Goal: Task Accomplishment & Management: Complete application form

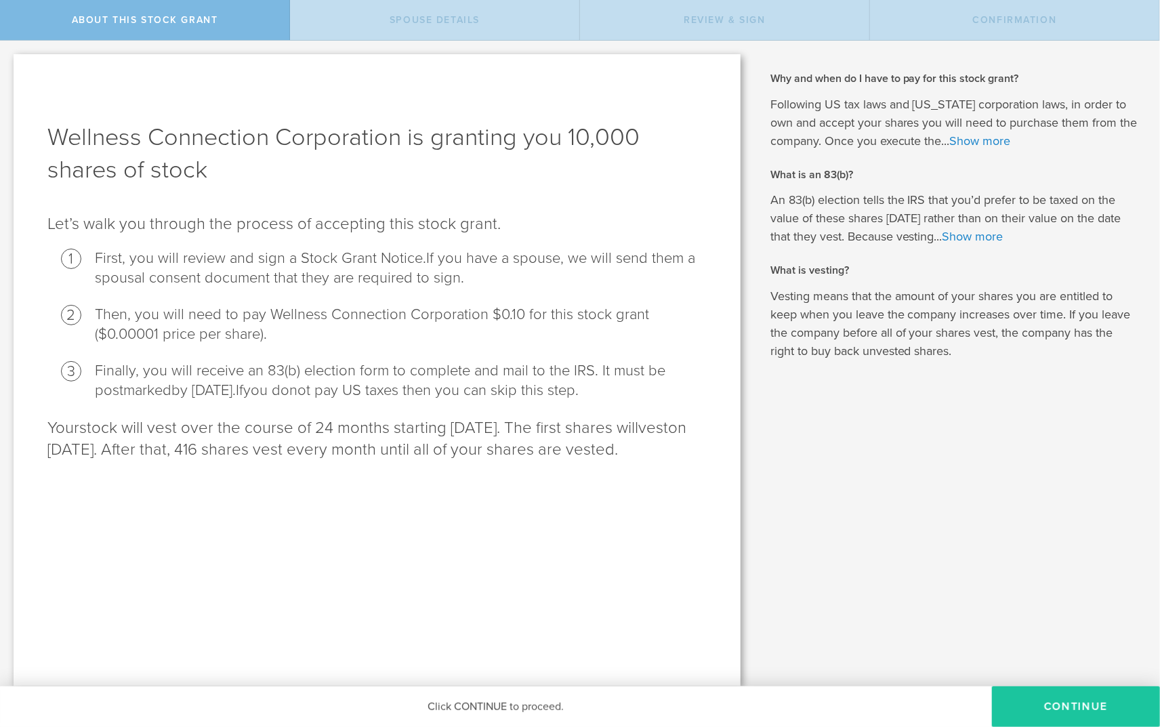
click at [1044, 693] on button "CONTINUE" at bounding box center [1076, 706] width 168 height 41
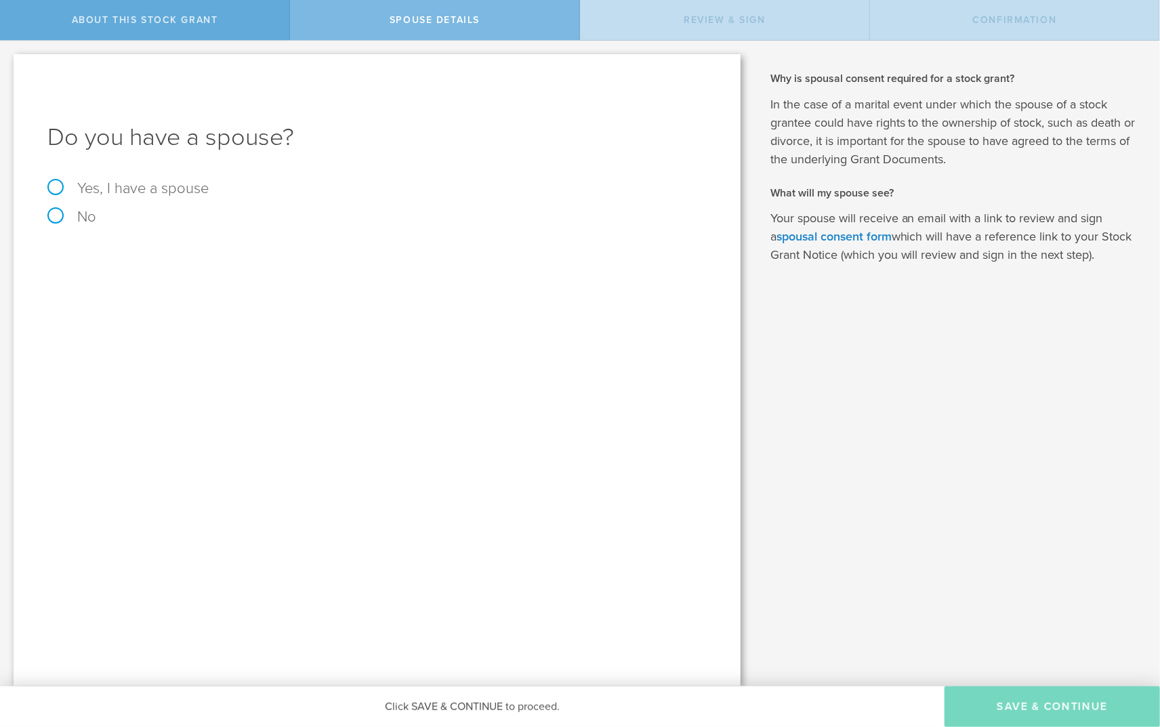
click at [122, 11] on div "About this stock grant" at bounding box center [145, 20] width 290 height 40
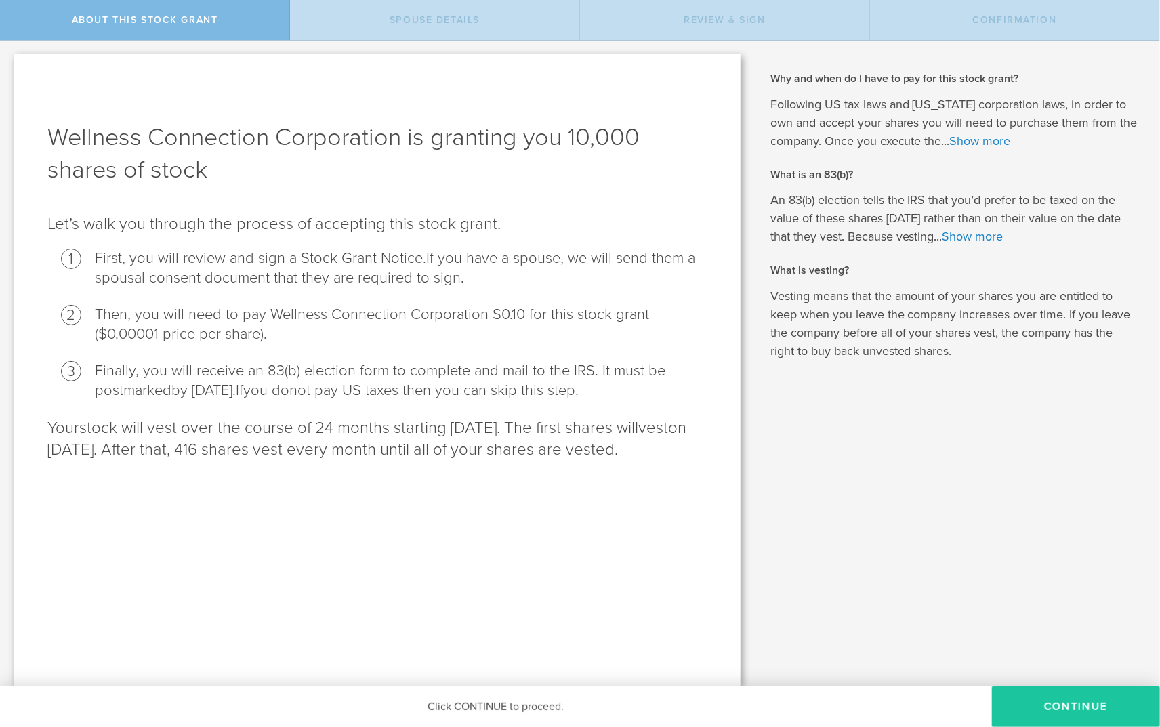
click at [1055, 707] on button "CONTINUE" at bounding box center [1076, 706] width 168 height 41
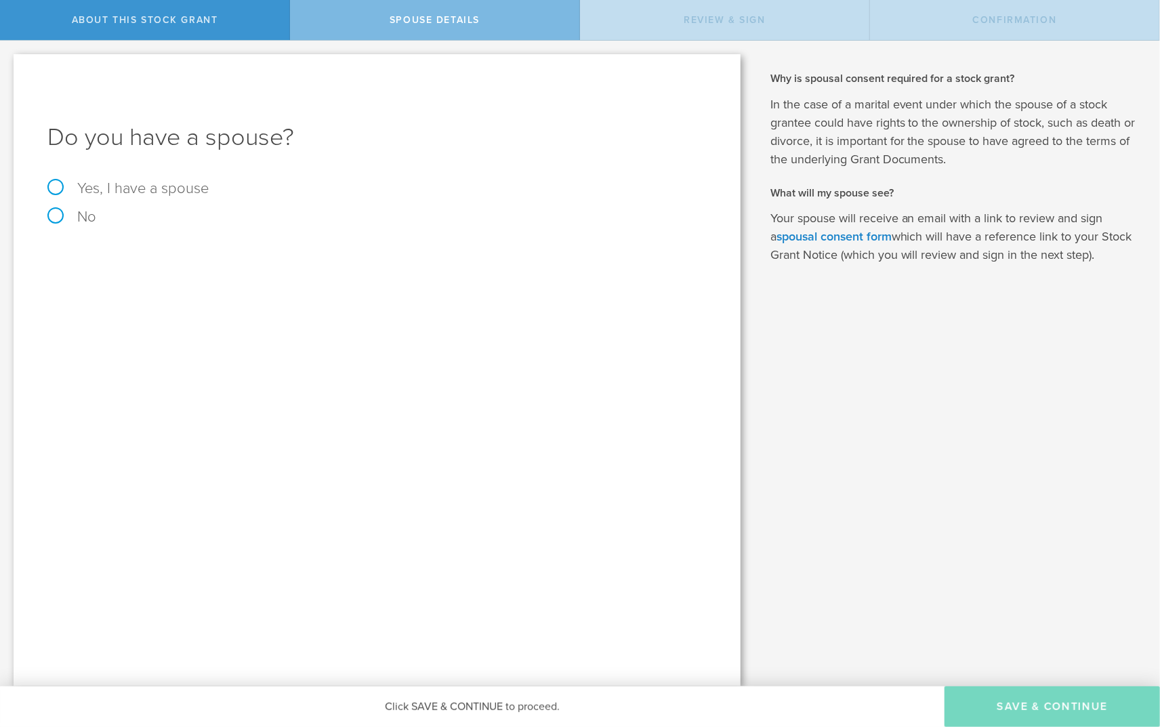
click at [54, 186] on label "Yes, I have a spouse" at bounding box center [376, 188] width 659 height 15
click at [9, 62] on input "Yes, I have a spouse" at bounding box center [4, 52] width 9 height 22
radio input "true"
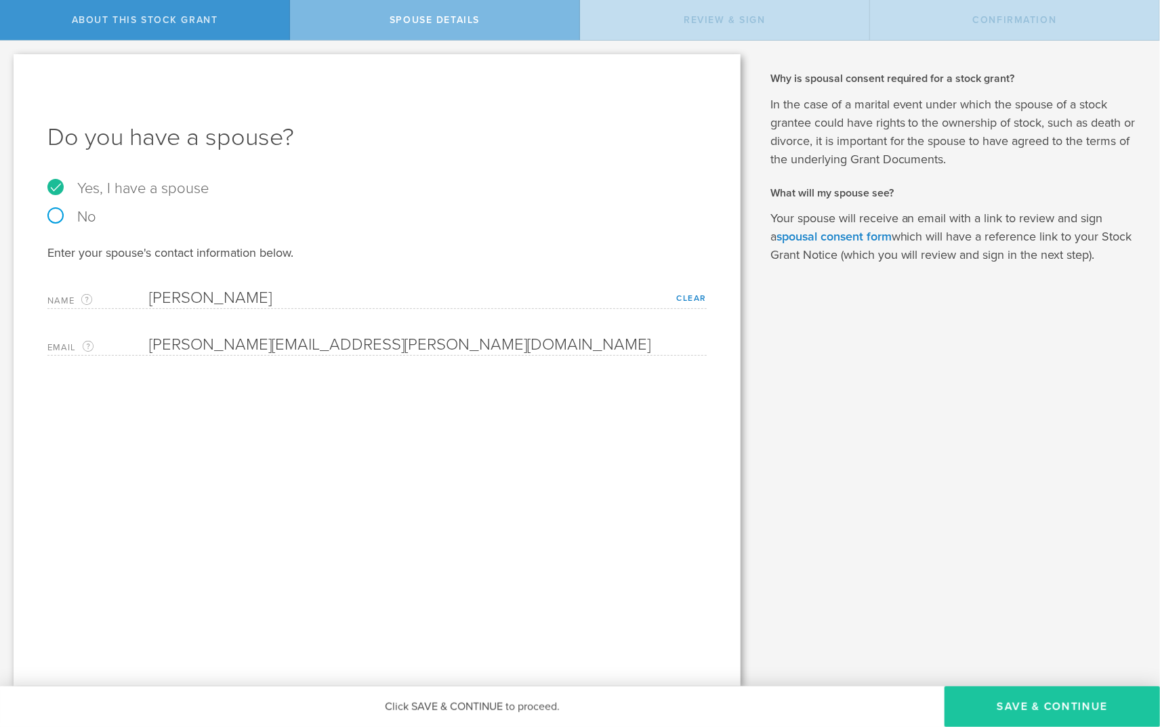
click at [1030, 701] on button "Save & Continue" at bounding box center [1051, 706] width 215 height 41
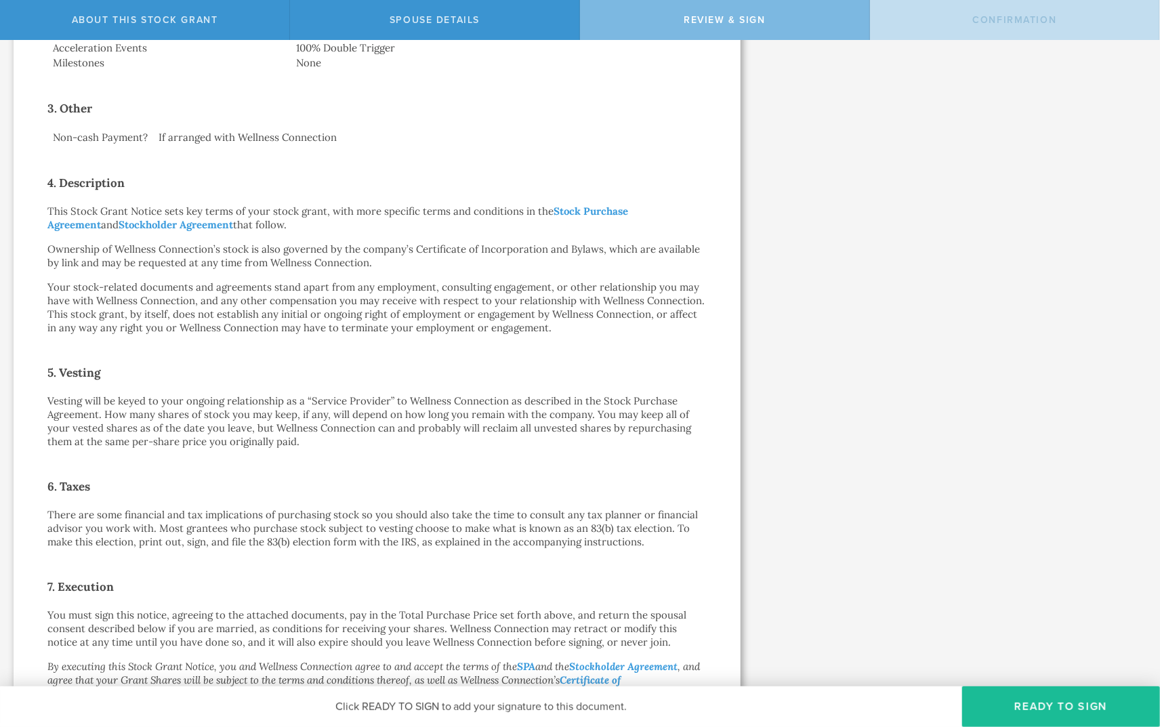
scroll to position [645, 0]
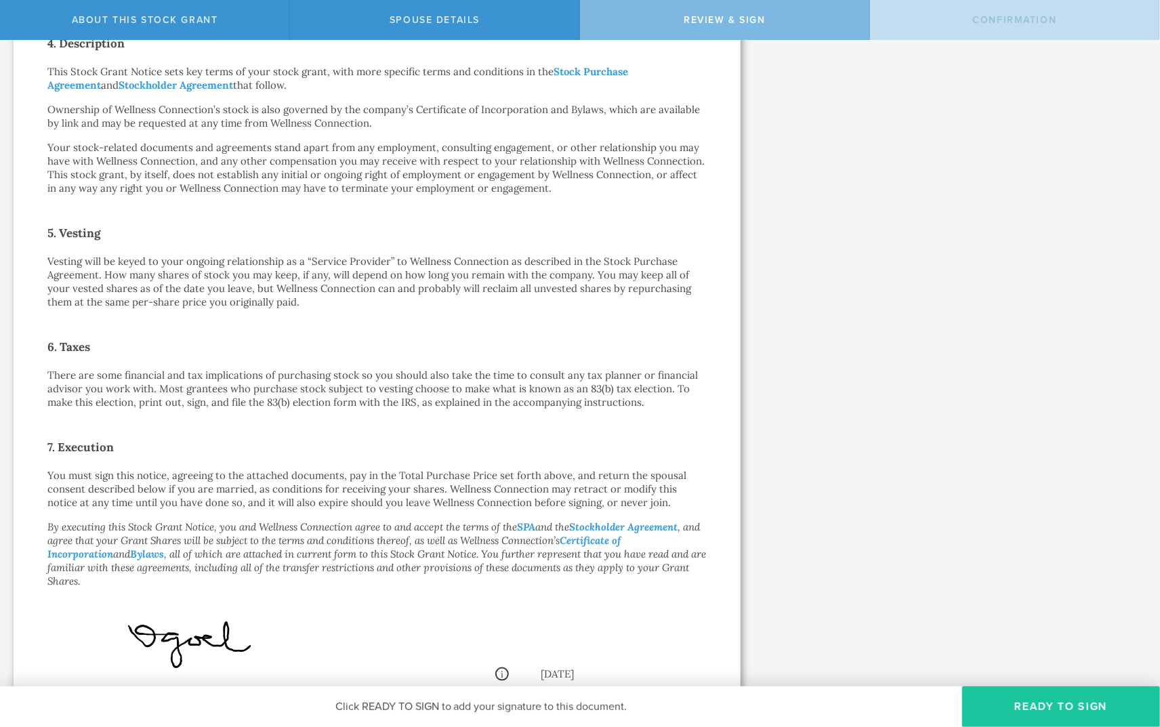
click at [1030, 701] on button "Ready to Sign" at bounding box center [1061, 706] width 198 height 41
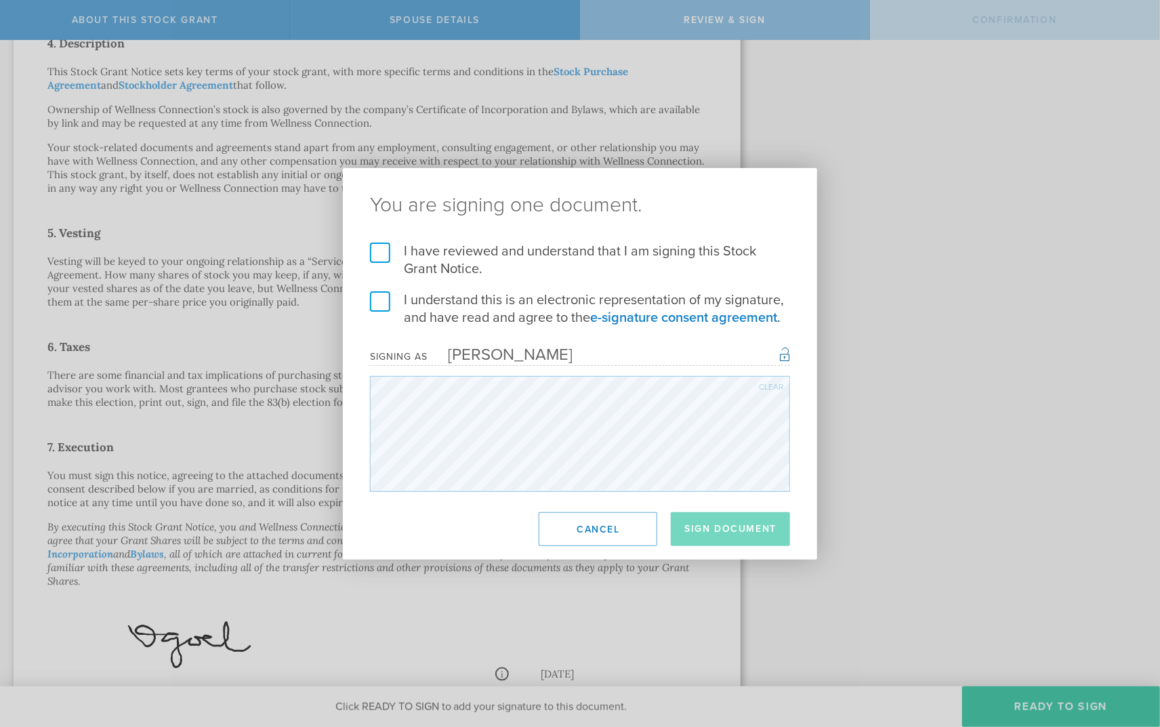
click at [373, 257] on label "I have reviewed and understand that I am signing this Stock Grant Notice." at bounding box center [580, 260] width 420 height 35
click at [0, 0] on input "I have reviewed and understand that I am signing this Stock Grant Notice." at bounding box center [0, 0] width 0 height 0
click at [379, 297] on label "I understand this is an electronic representation of my signature, and have rea…" at bounding box center [580, 308] width 420 height 35
click at [0, 0] on input "I understand this is an electronic representation of my signature, and have rea…" at bounding box center [0, 0] width 0 height 0
click at [712, 523] on button "Sign Document" at bounding box center [730, 529] width 119 height 34
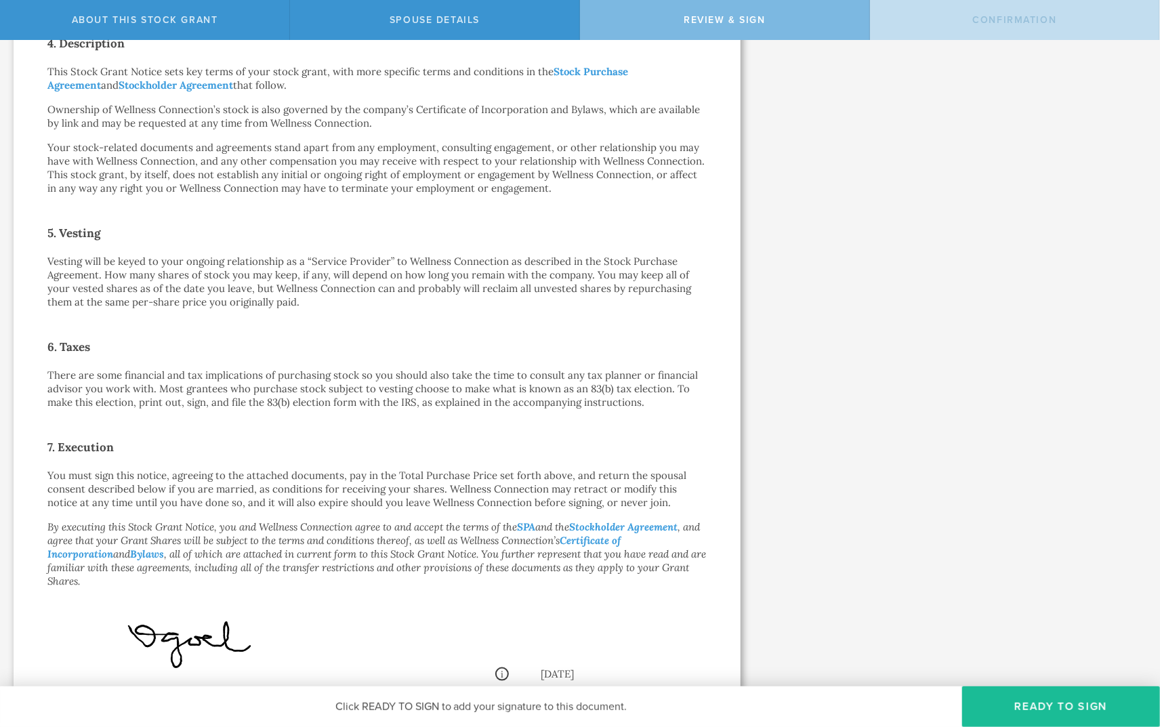
scroll to position [0, 0]
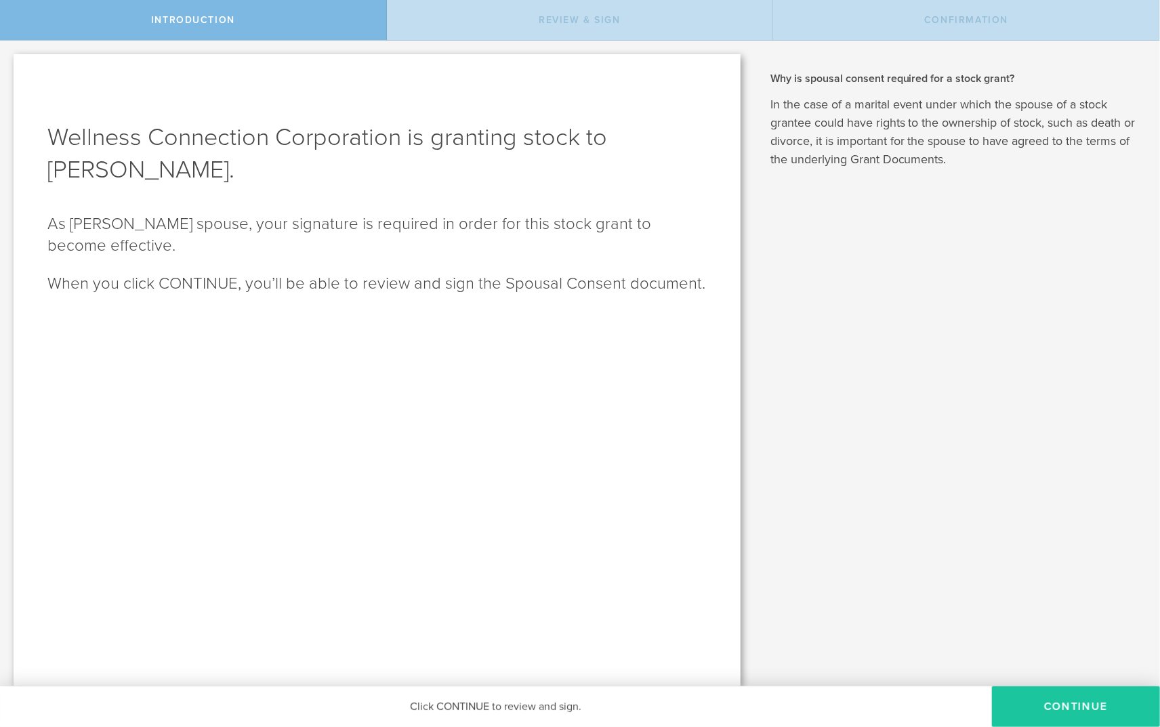
click at [1057, 701] on button "CONTINUE" at bounding box center [1076, 706] width 168 height 41
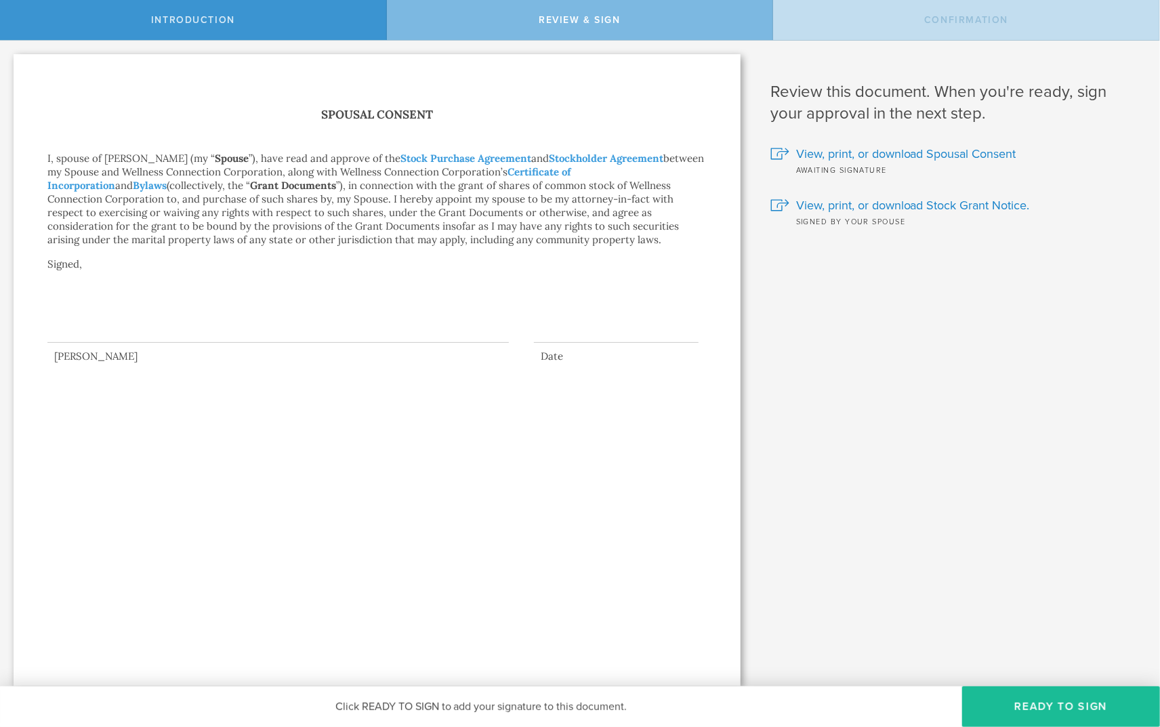
click at [98, 331] on div at bounding box center [277, 316] width 461 height 54
click at [1066, 705] on button "Ready to Sign" at bounding box center [1061, 706] width 198 height 41
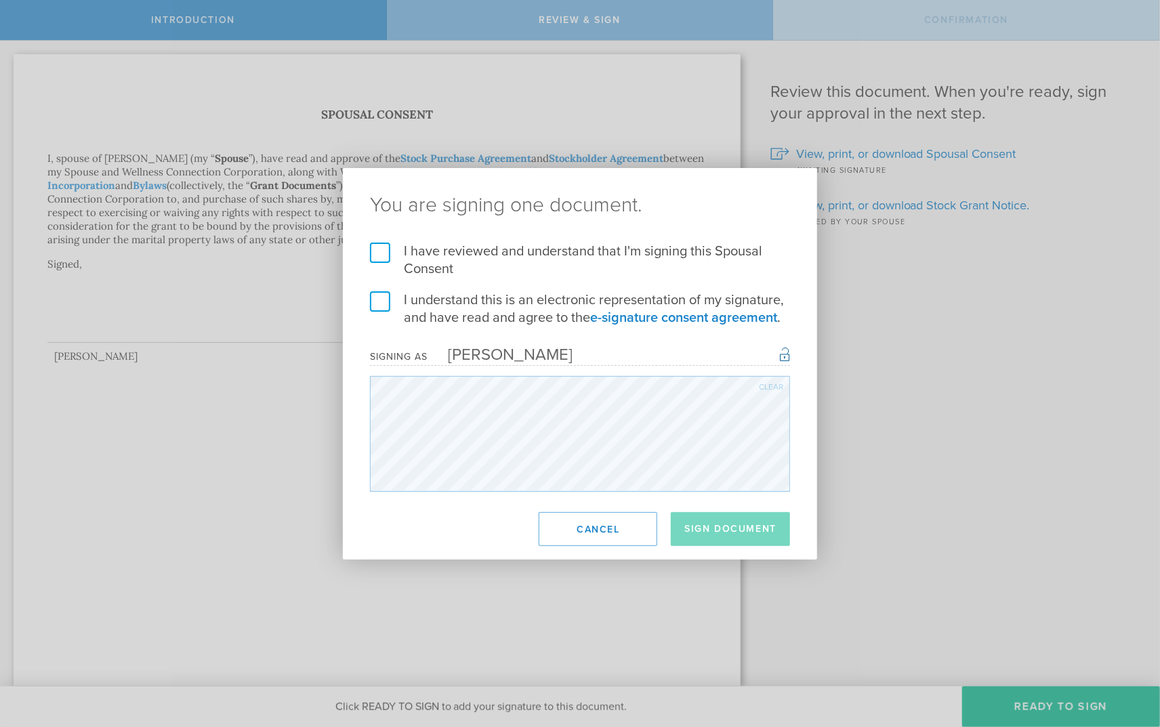
click at [368, 250] on div "I have reviewed and understand that I'm signing this Spousal Consent I understa…" at bounding box center [580, 367] width 474 height 249
click at [379, 255] on label "I have reviewed and understand that I'm signing this Spousal Consent" at bounding box center [580, 260] width 420 height 35
click at [0, 0] on input "I have reviewed and understand that I'm signing this Spousal Consent" at bounding box center [0, 0] width 0 height 0
click at [382, 304] on label "I understand this is an electronic representation of my signature, and have rea…" at bounding box center [580, 308] width 420 height 35
click at [0, 0] on input "I understand this is an electronic representation of my signature, and have rea…" at bounding box center [0, 0] width 0 height 0
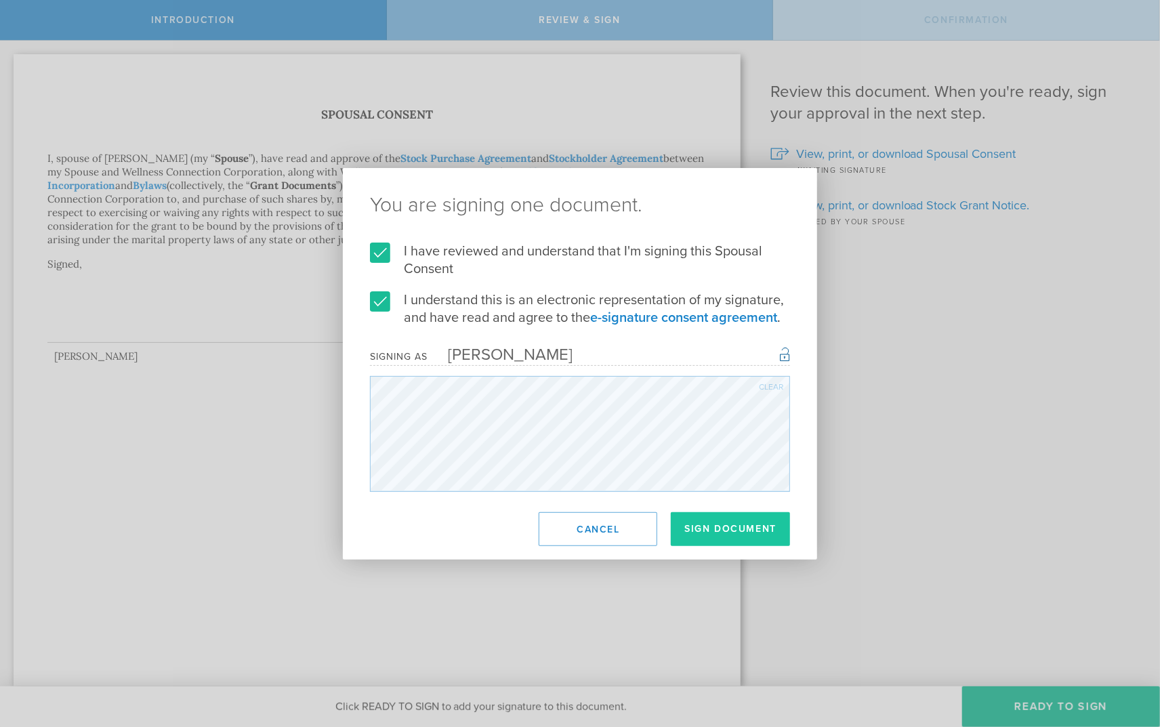
click at [718, 537] on button "Sign Document" at bounding box center [730, 529] width 119 height 34
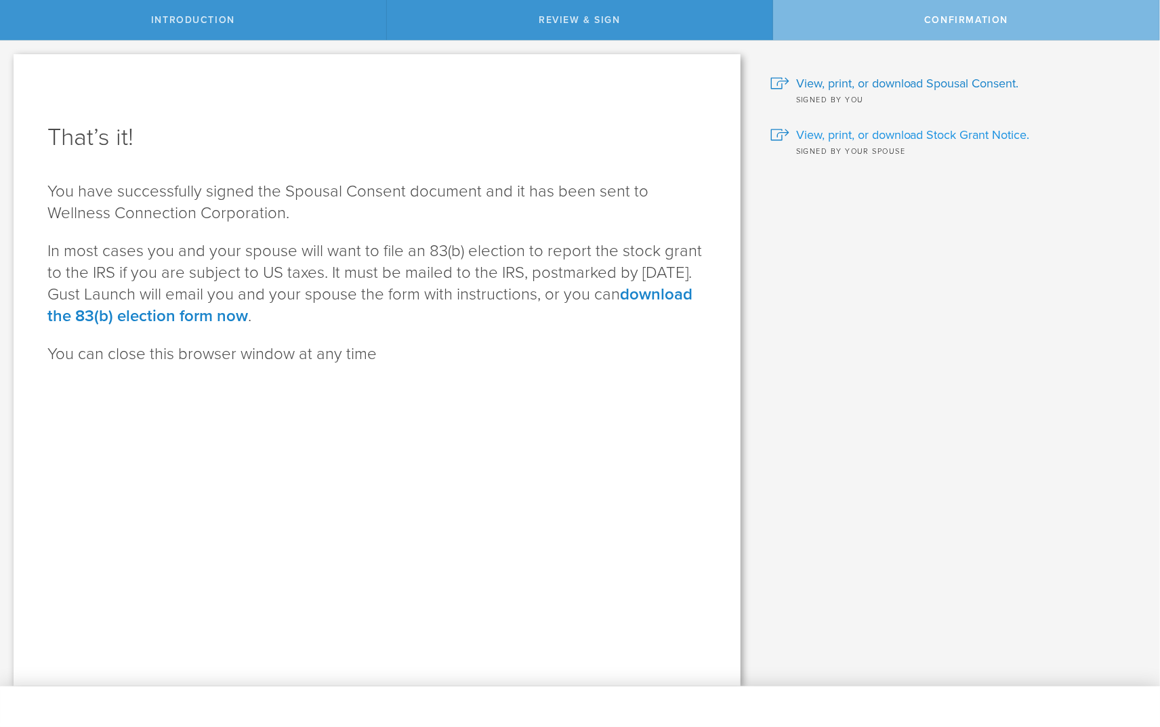
click at [845, 135] on span "View, print, or download Stock Grant Notice." at bounding box center [913, 135] width 234 height 18
